Goal: Task Accomplishment & Management: Manage account settings

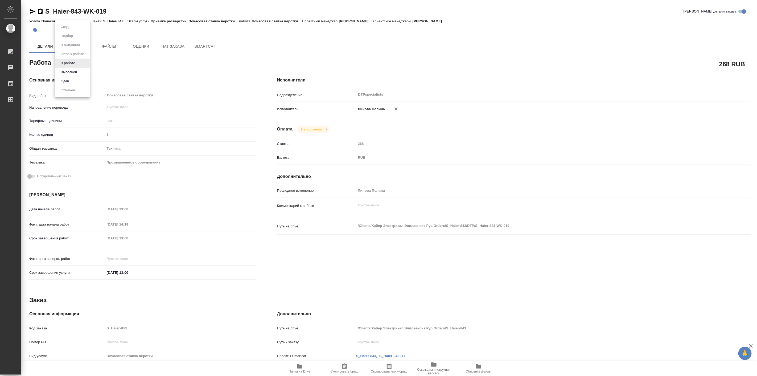
click at [74, 65] on body "🙏 .cls-1 fill:#fff; AWATERA Linova Polina Работы 0 Чаты График Выйти S_Haier-84…" at bounding box center [378, 188] width 757 height 376
click at [79, 71] on button "Выполнен" at bounding box center [68, 72] width 19 height 6
type textarea "x"
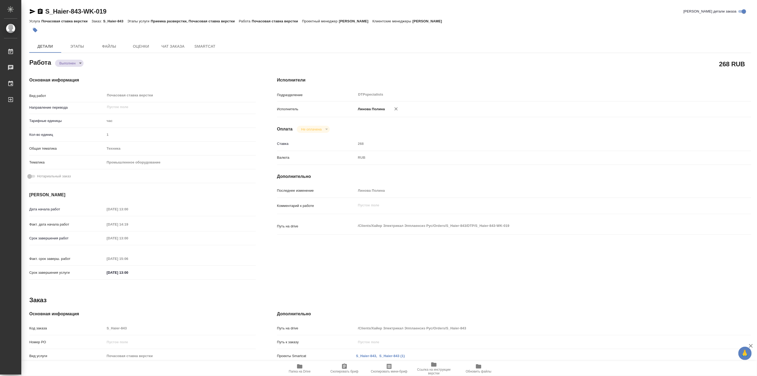
type textarea "x"
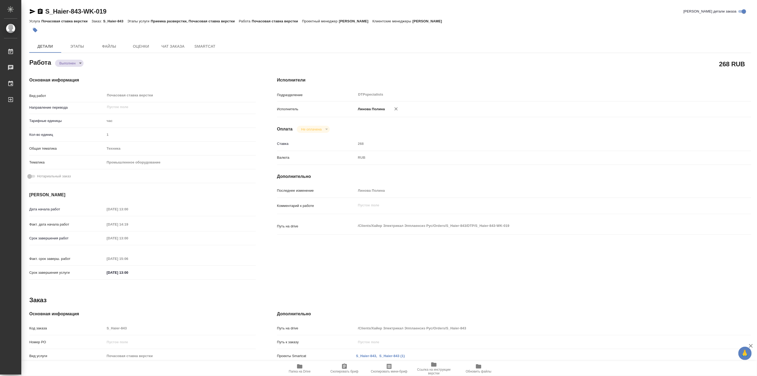
type textarea "x"
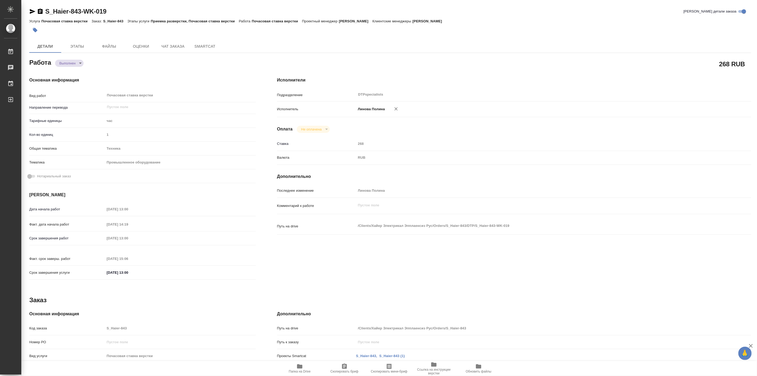
type textarea "x"
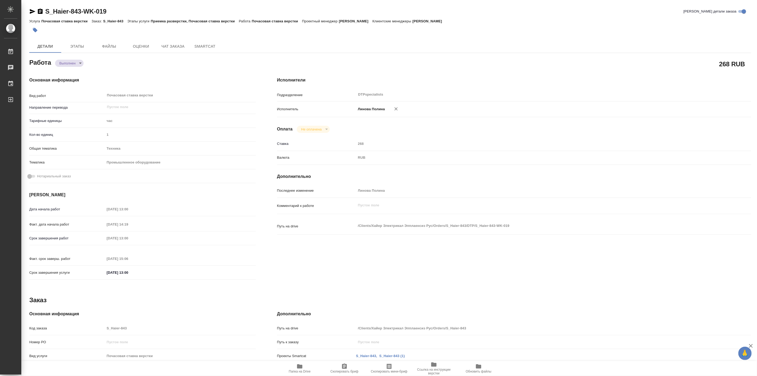
type textarea "x"
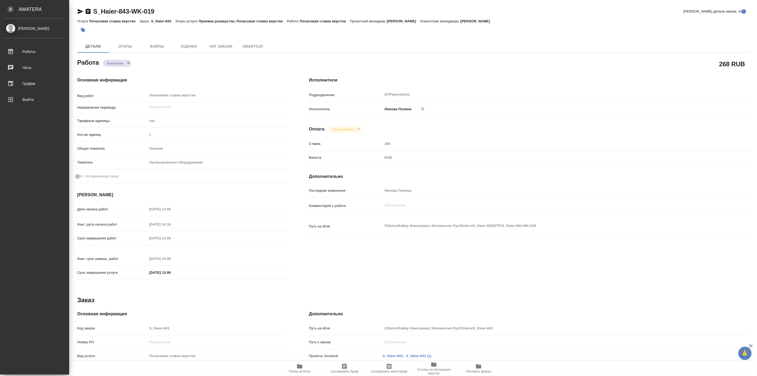
type textarea "x"
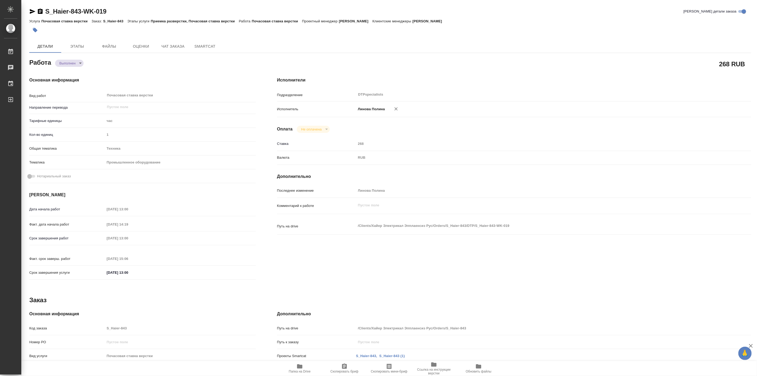
click at [121, 73] on div "Основная информация Вид работ Почасовая ставка верстки x ​ Направление перевода…" at bounding box center [143, 179] width 248 height 227
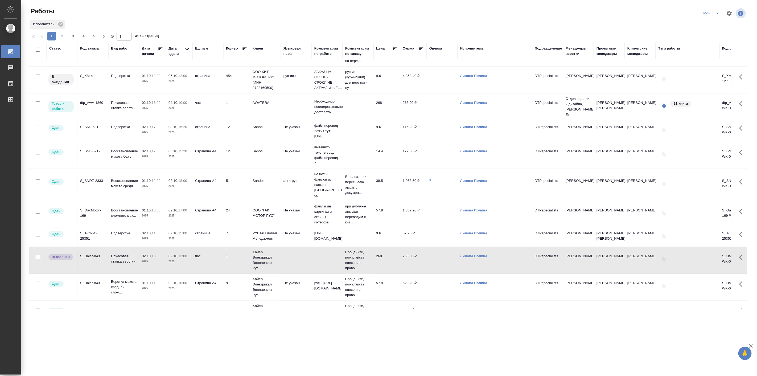
scroll to position [98, 0]
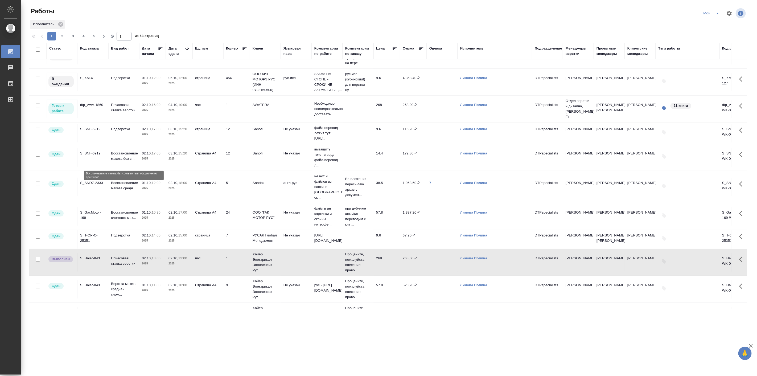
click at [136, 161] on p "Восстановление макета без с..." at bounding box center [124, 156] width 26 height 11
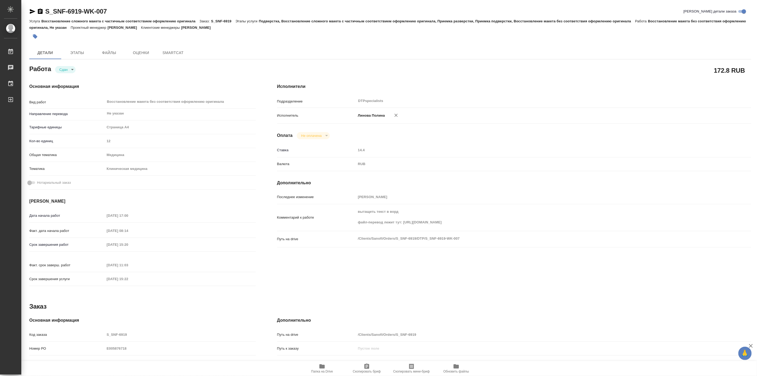
type textarea "x"
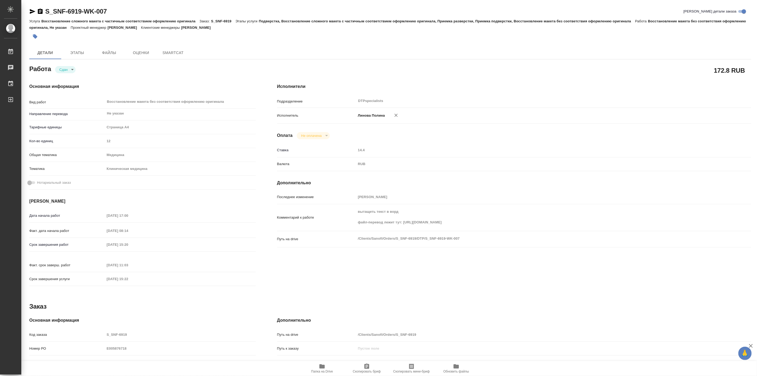
type textarea "x"
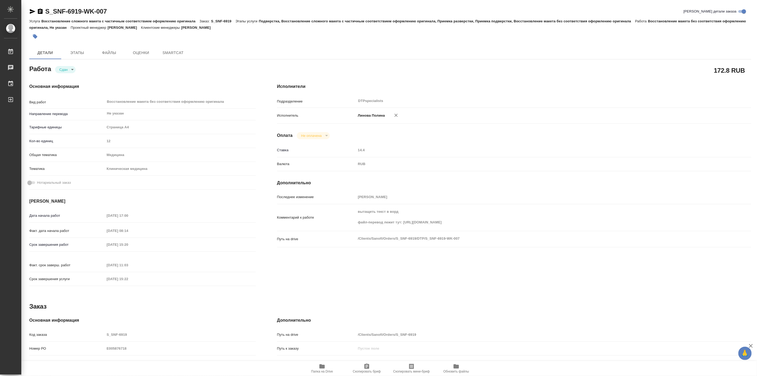
type textarea "x"
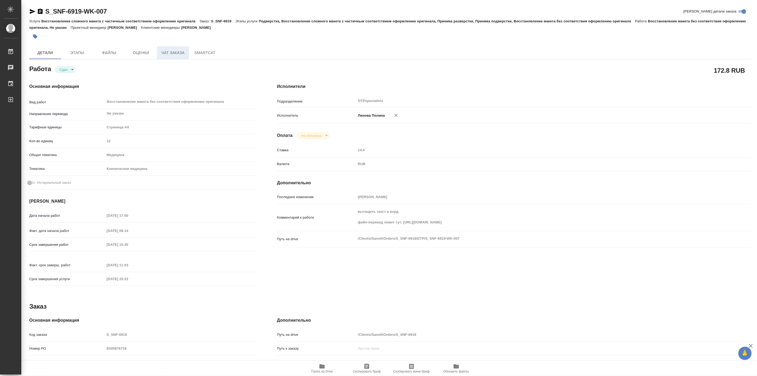
click at [187, 55] on button "Чат заказа" at bounding box center [173, 52] width 32 height 13
type textarea "x"
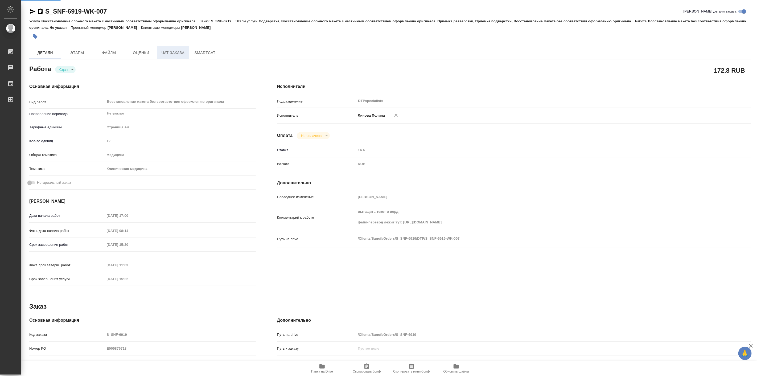
type textarea "x"
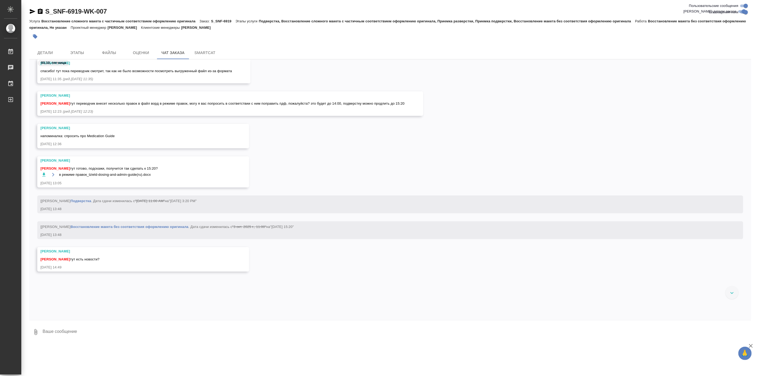
scroll to position [16819, 0]
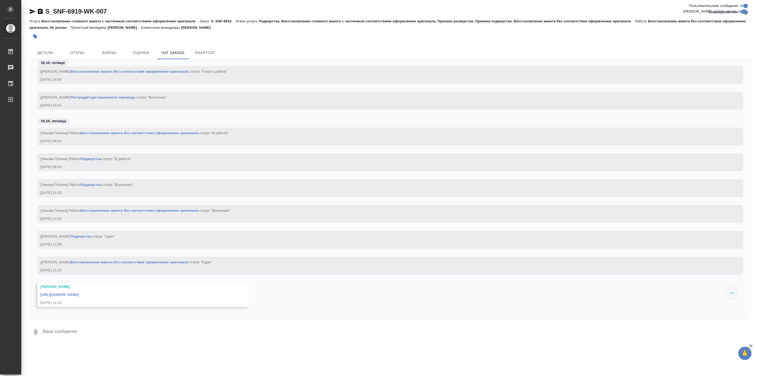
click at [79, 295] on link "https://drive.awatera.com/apps/files/files/10505679?dir=/Shares/Sanofi/Orders/S…" at bounding box center [59, 294] width 39 height 4
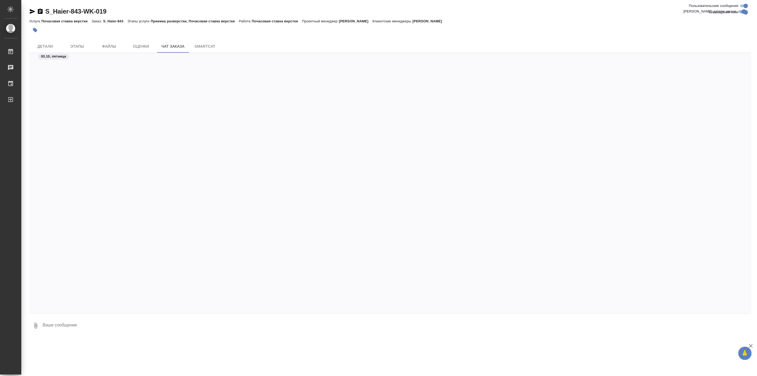
scroll to position [9623, 0]
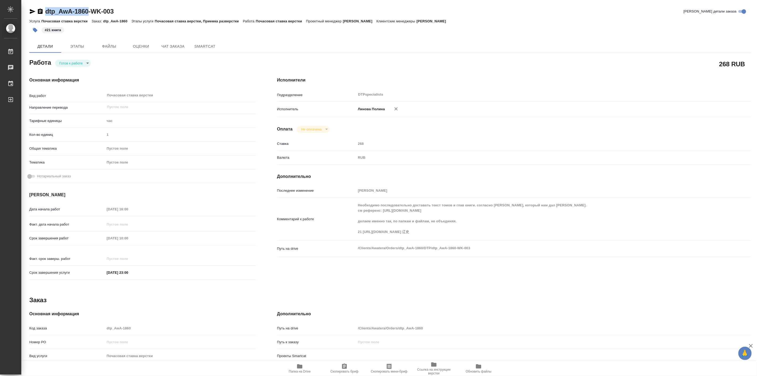
drag, startPoint x: 44, startPoint y: 5, endPoint x: 89, endPoint y: 14, distance: 45.8
click at [89, 14] on div "dtp_AwA-1860-WK-003 Кратко детали заказа Услуга Почасовая ставка верстки Заказ:…" at bounding box center [390, 226] width 728 height 453
copy link "dtp_AwA-1860"
click at [76, 65] on body "🙏 .cls-1 fill:#fff; AWATERA Linova Polina Работы 0 Чаты График Выйти dtp_AwA-18…" at bounding box center [378, 188] width 757 height 376
click at [74, 63] on button "В работе" at bounding box center [68, 63] width 18 height 6
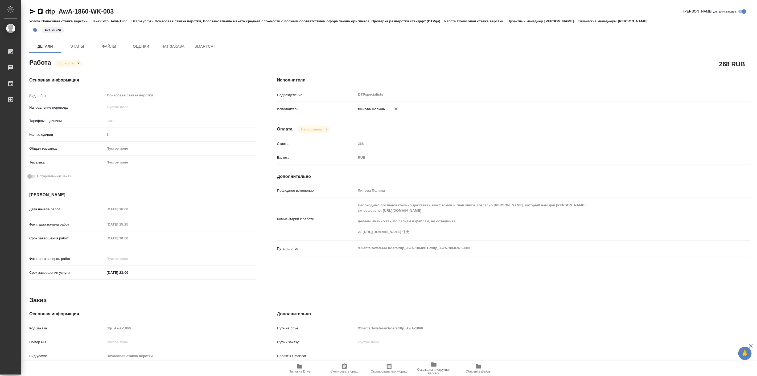
type textarea "x"
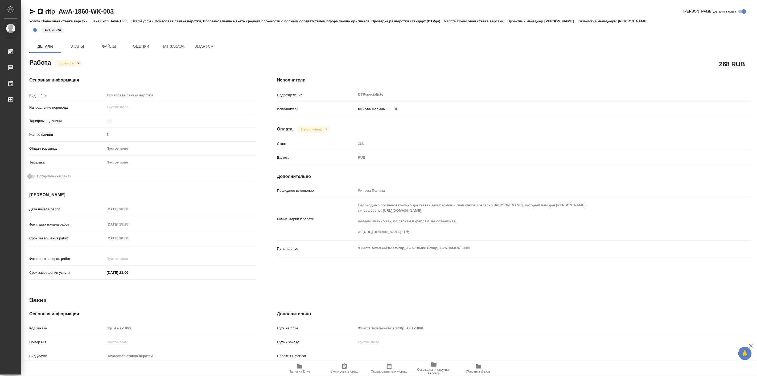
type textarea "x"
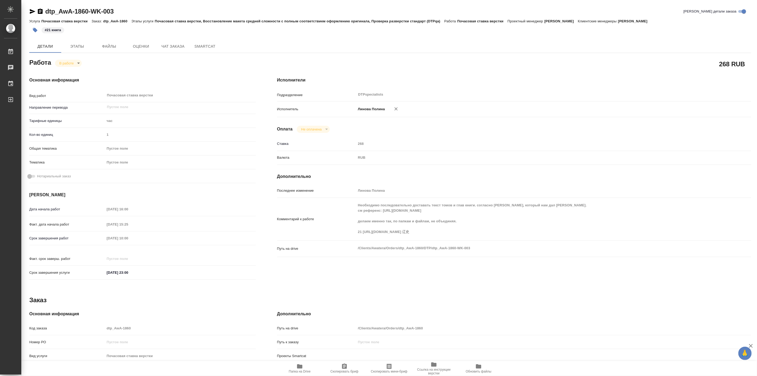
type textarea "x"
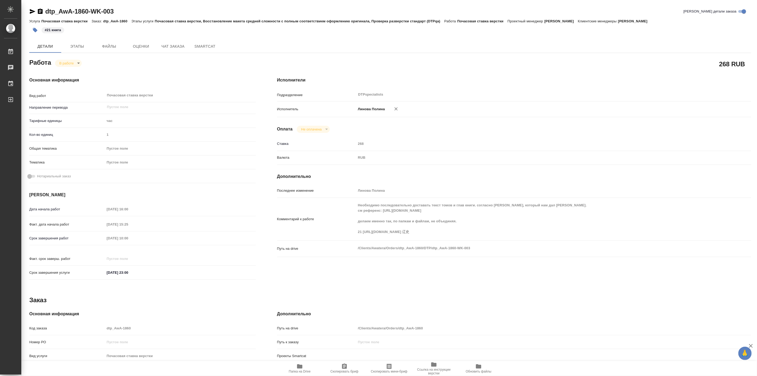
click at [106, 57] on div "Работа В работе inProgress" at bounding box center [142, 62] width 226 height 10
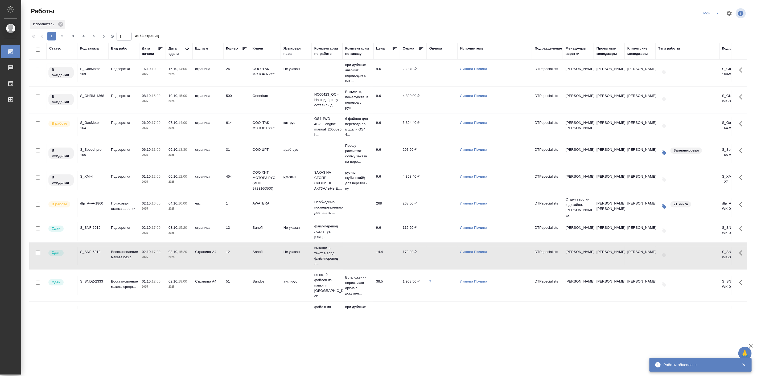
scroll to position [98, 0]
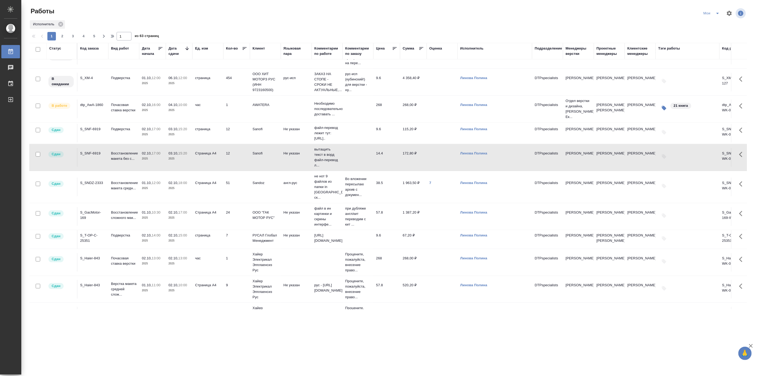
click at [141, 269] on td "02.10, 13:00 2025" at bounding box center [152, 262] width 27 height 19
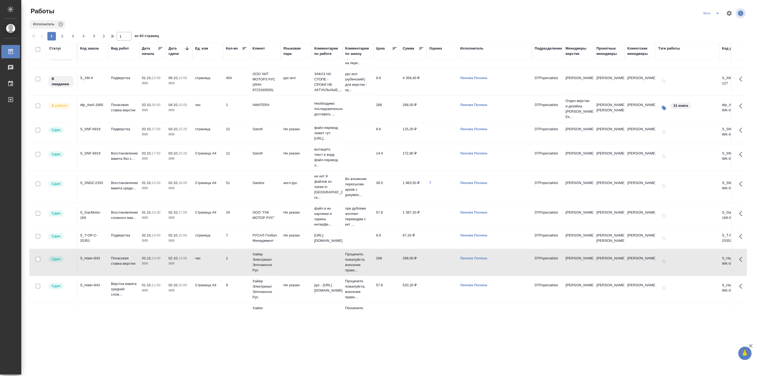
click at [141, 269] on td "02.10, 13:00 2025" at bounding box center [152, 262] width 27 height 19
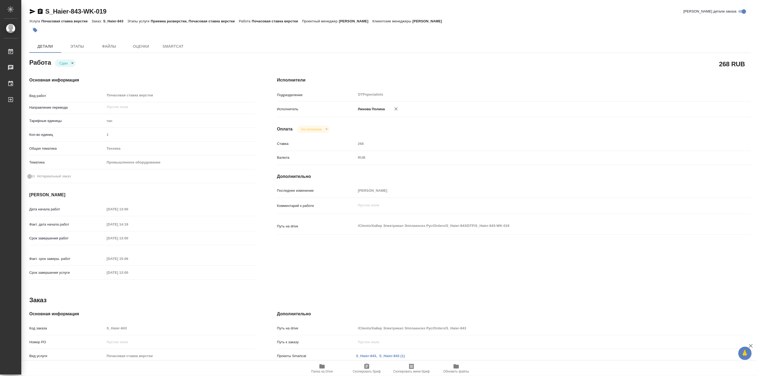
type textarea "x"
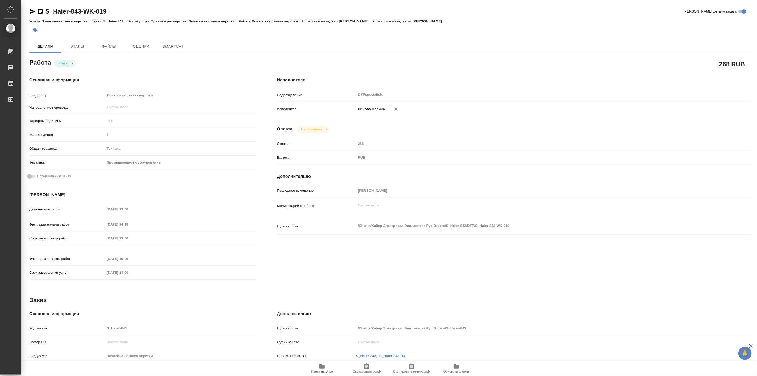
type textarea "x"
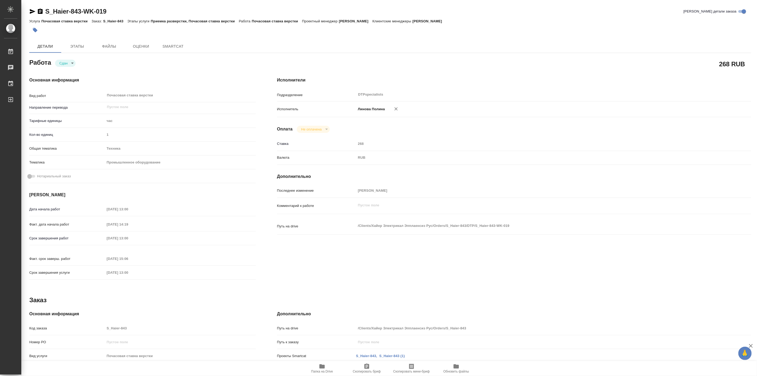
type textarea "x"
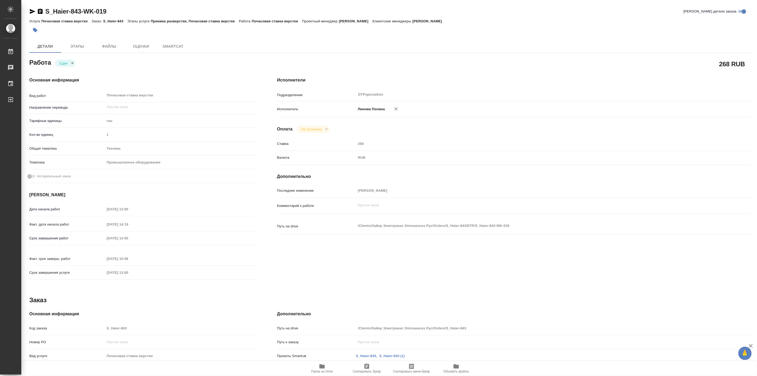
type textarea "x"
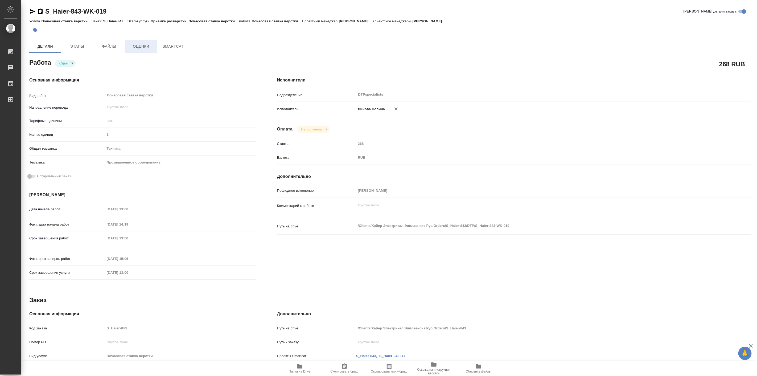
type textarea "x"
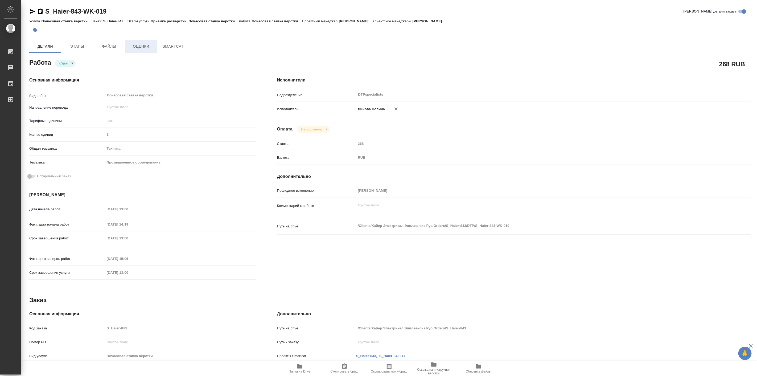
type textarea "x"
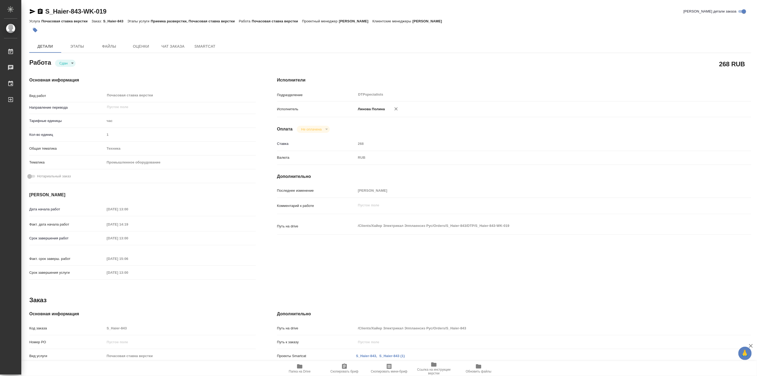
type textarea "x"
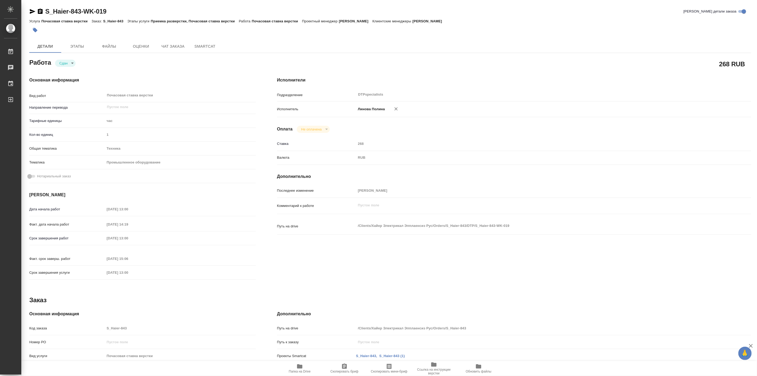
type textarea "x"
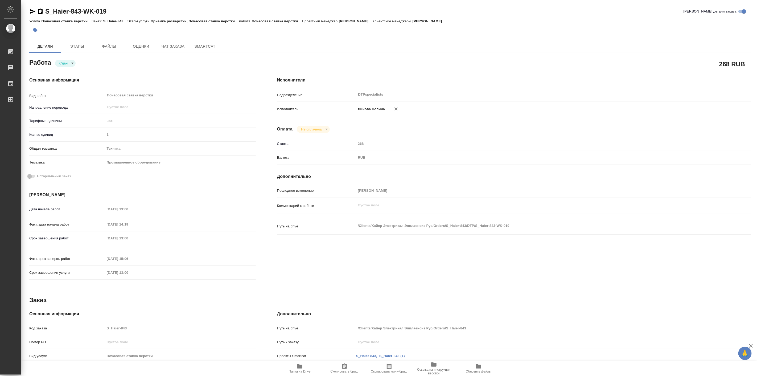
click at [302, 367] on icon "button" at bounding box center [299, 366] width 5 height 4
type textarea "x"
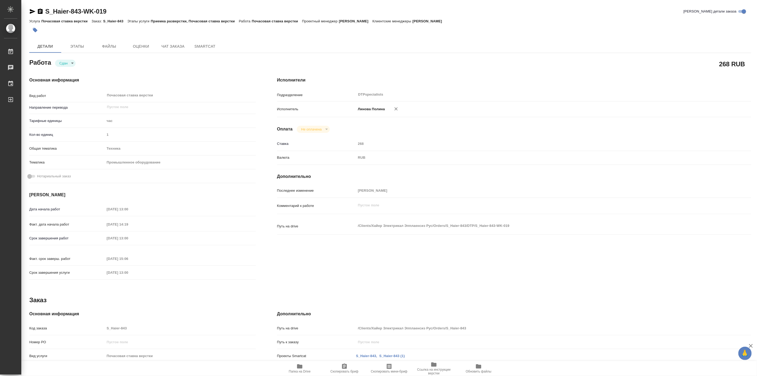
type textarea "x"
